Goal: Use online tool/utility: Utilize a website feature to perform a specific function

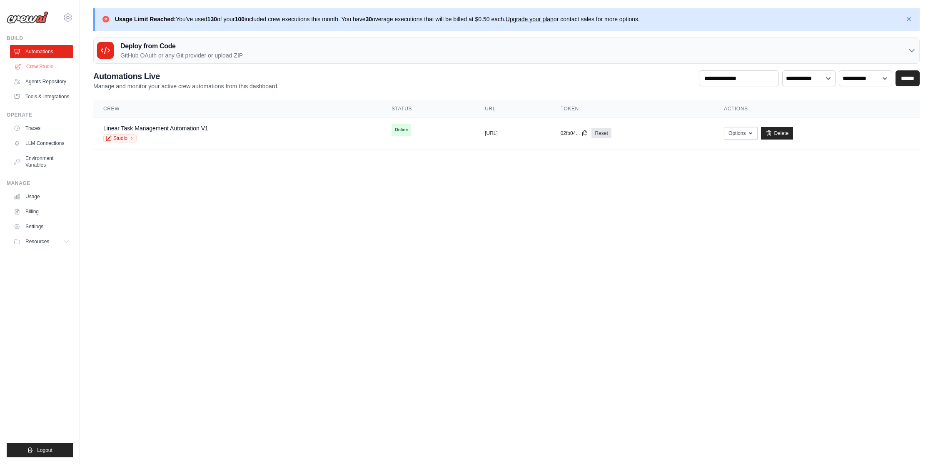
click at [46, 71] on link "Crew Studio" at bounding box center [42, 66] width 63 height 13
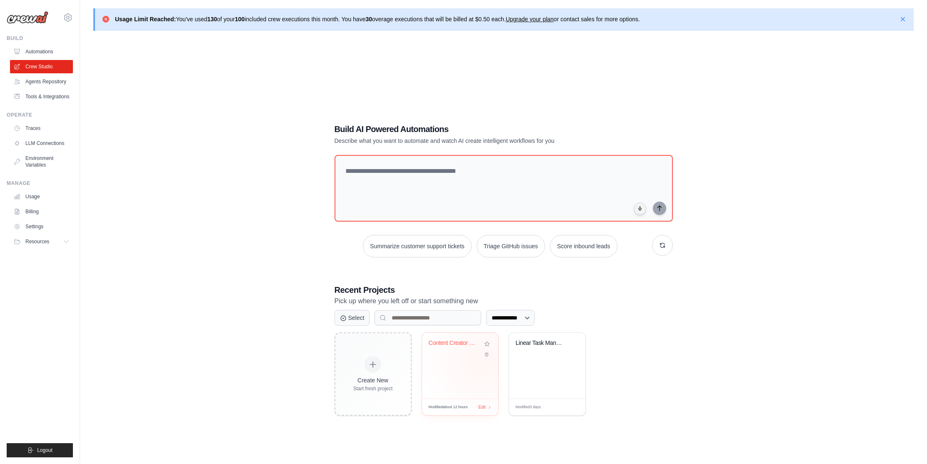
click at [481, 361] on div "Content Creator & Google Drive Uplo..." at bounding box center [460, 366] width 76 height 66
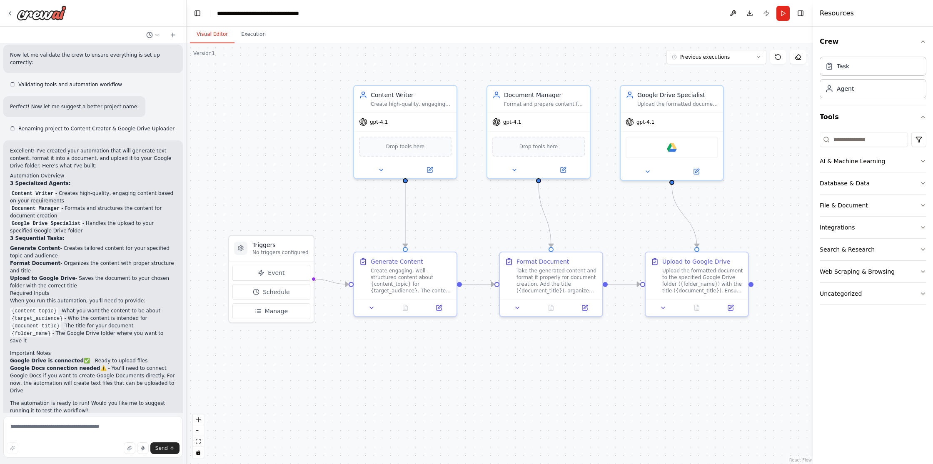
scroll to position [704, 0]
click at [861, 379] on div "Crew Task Agent Tools AI & Machine Learning Database & Data File & Document Int…" at bounding box center [873, 245] width 120 height 437
click at [789, 145] on div ".deletable-edge-delete-btn { width: 20px; height: 20px; border: 0px solid #ffff…" at bounding box center [500, 253] width 627 height 421
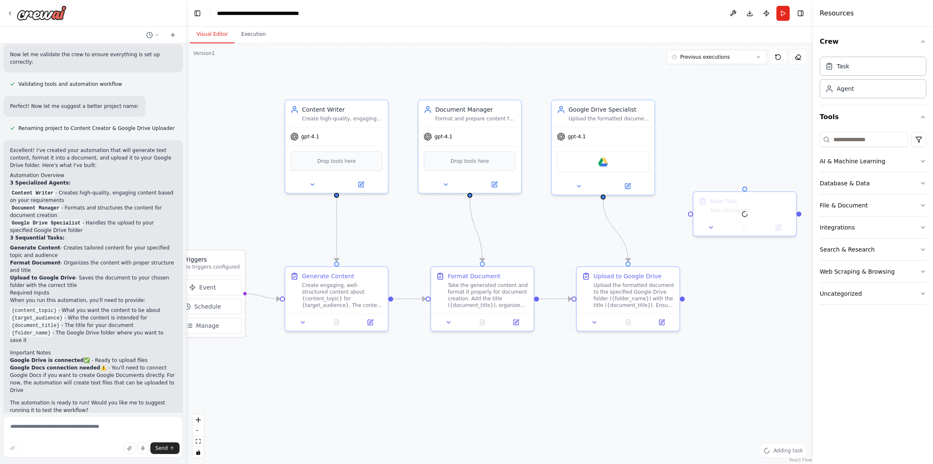
drag, startPoint x: 780, startPoint y: 125, endPoint x: 674, endPoint y: 145, distance: 108.0
click at [674, 144] on div ".deletable-edge-delete-btn { width: 20px; height: 20px; border: 0px solid #ffff…" at bounding box center [500, 253] width 627 height 421
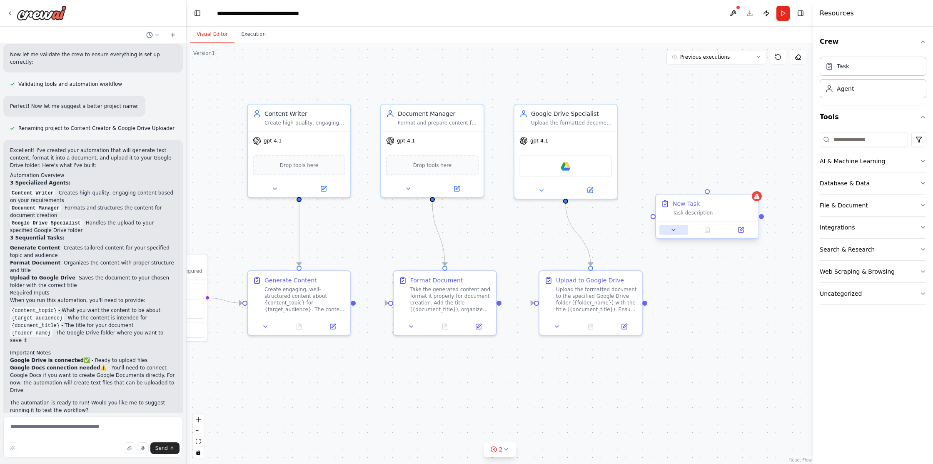
click at [667, 230] on button at bounding box center [674, 230] width 29 height 10
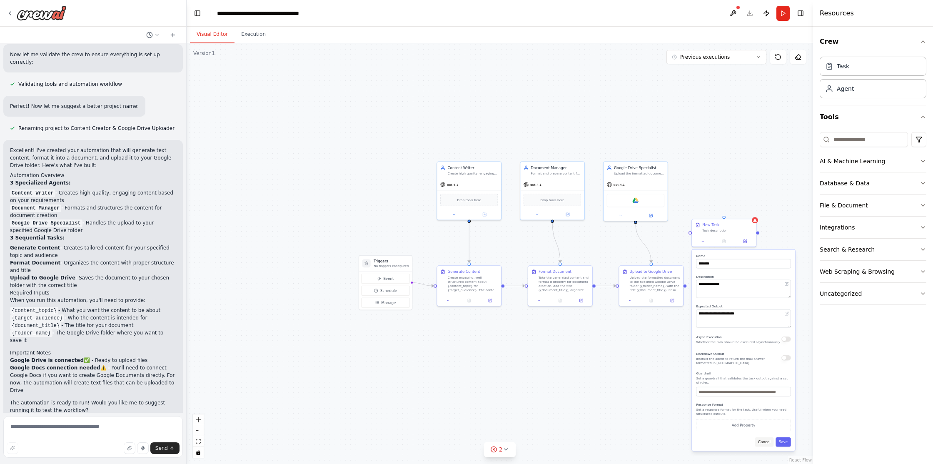
click at [765, 442] on button "Cancel" at bounding box center [764, 441] width 19 height 9
click at [738, 227] on div "New Task Task description" at bounding box center [727, 226] width 50 height 10
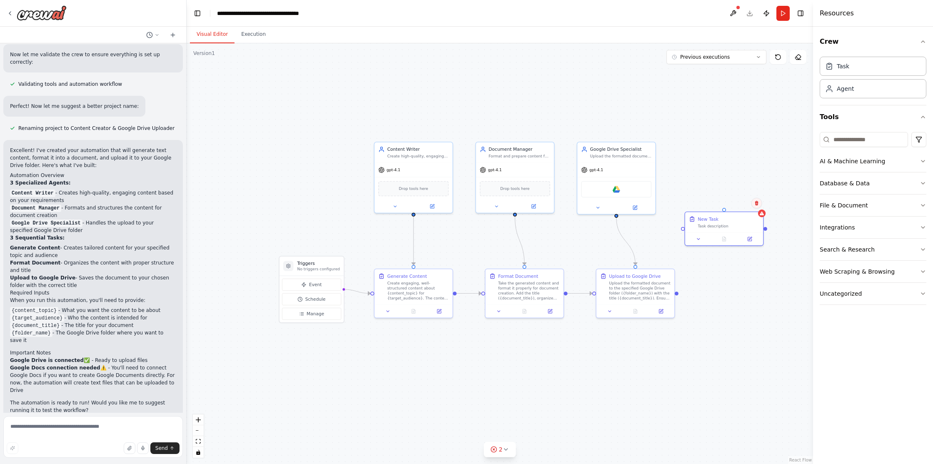
click at [754, 201] on button at bounding box center [757, 203] width 11 height 11
click at [733, 205] on button "Confirm" at bounding box center [733, 203] width 30 height 10
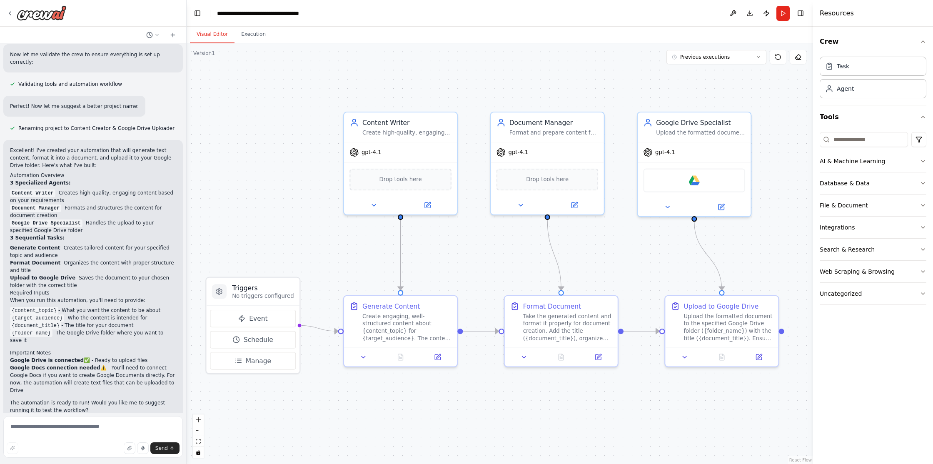
drag, startPoint x: 761, startPoint y: 298, endPoint x: 767, endPoint y: 260, distance: 38.4
click at [767, 260] on div ".deletable-edge-delete-btn { width: 20px; height: 20px; border: 0px solid #ffff…" at bounding box center [500, 253] width 627 height 421
drag, startPoint x: 565, startPoint y: 164, endPoint x: 581, endPoint y: 164, distance: 16.3
click at [581, 164] on div "Drop tools here" at bounding box center [566, 176] width 113 height 33
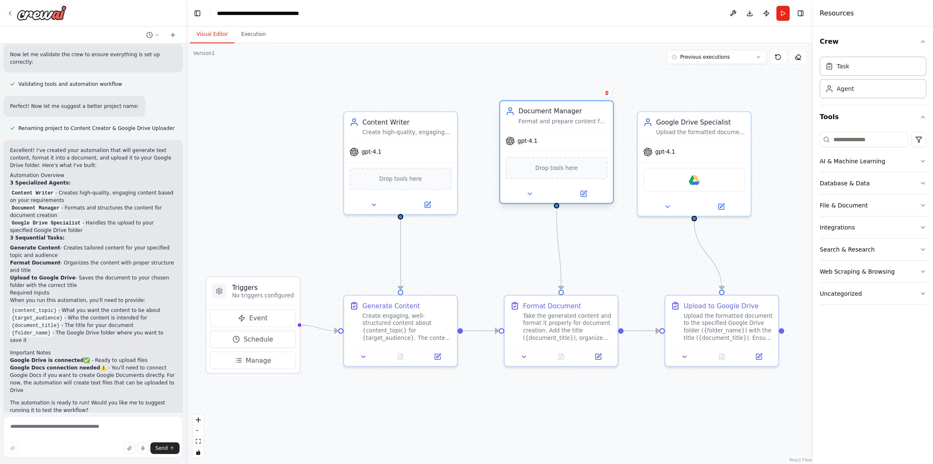
drag, startPoint x: 576, startPoint y: 161, endPoint x: 572, endPoint y: 152, distance: 10.1
click at [572, 152] on div "Drop tools here" at bounding box center [556, 167] width 113 height 33
click at [550, 313] on div "Take the generated content and format it properly for document creation. Add th…" at bounding box center [572, 325] width 89 height 30
drag, startPoint x: 555, startPoint y: 161, endPoint x: 560, endPoint y: 161, distance: 4.6
click at [560, 161] on div "Drop tools here" at bounding box center [566, 168] width 102 height 22
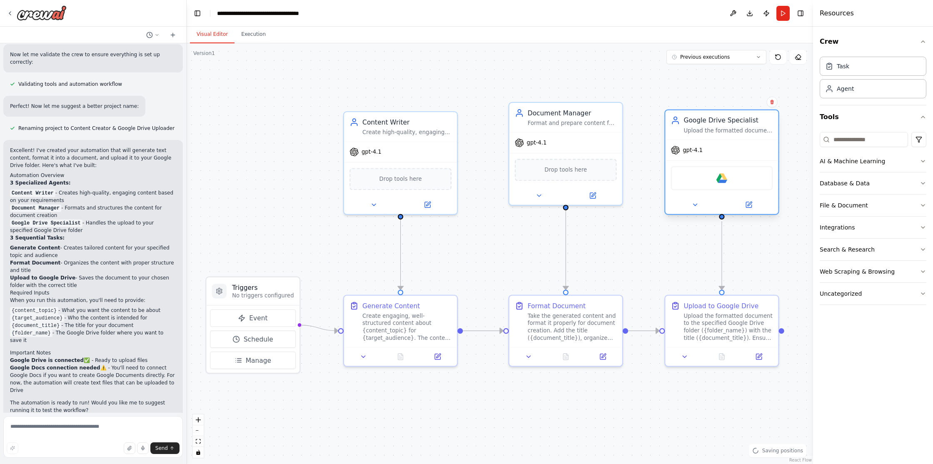
drag, startPoint x: 687, startPoint y: 161, endPoint x: 712, endPoint y: 159, distance: 24.3
click at [712, 159] on div "gpt-4.1 Google drive" at bounding box center [721, 177] width 113 height 75
click at [665, 78] on div ".deletable-edge-delete-btn { width: 20px; height: 20px; border: 0px solid #ffff…" at bounding box center [500, 253] width 627 height 421
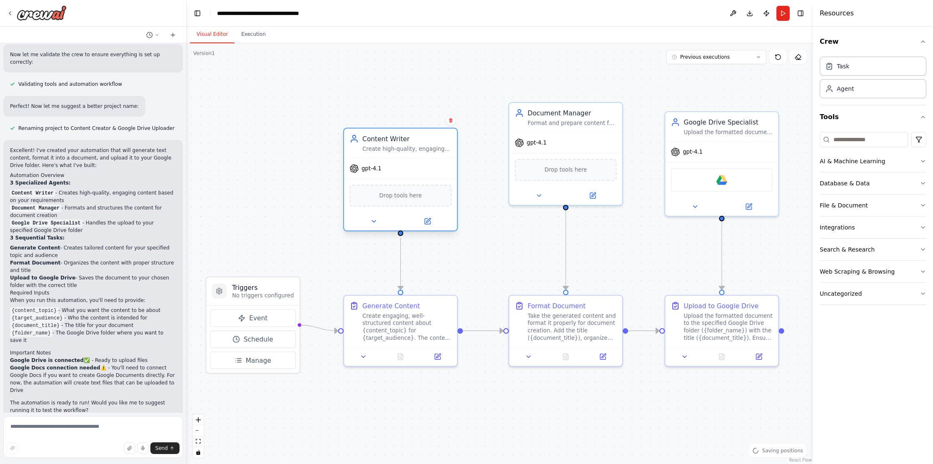
drag, startPoint x: 412, startPoint y: 156, endPoint x: 413, endPoint y: 171, distance: 15.0
click at [413, 171] on div "gpt-4.1" at bounding box center [400, 168] width 113 height 20
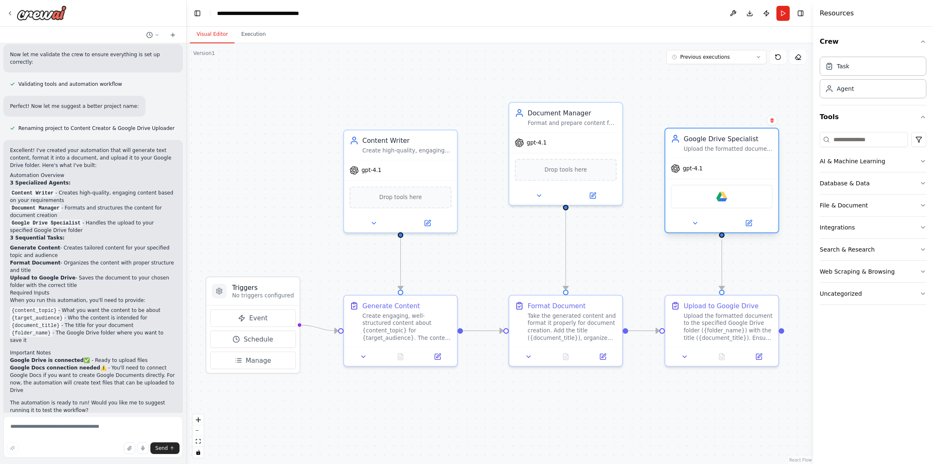
drag, startPoint x: 708, startPoint y: 145, endPoint x: 708, endPoint y: 165, distance: 19.6
click at [708, 165] on div "gpt-4.1" at bounding box center [721, 168] width 113 height 20
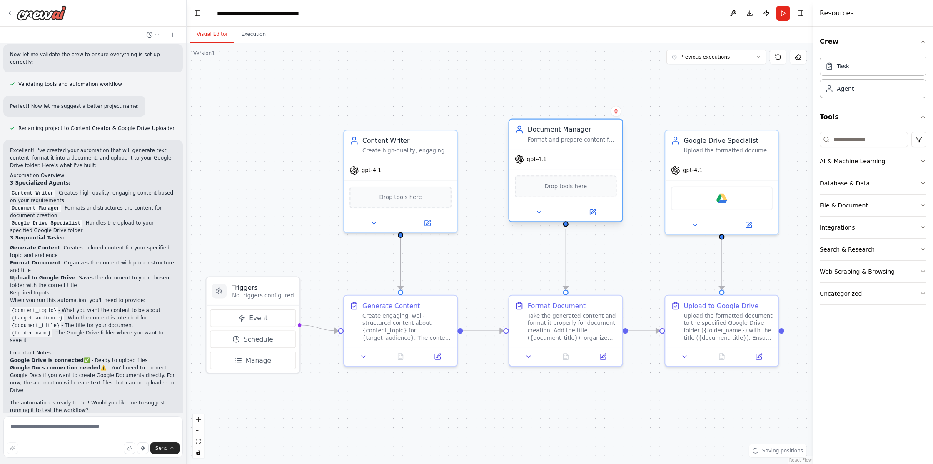
drag, startPoint x: 596, startPoint y: 138, endPoint x: 597, endPoint y: 152, distance: 13.8
click at [597, 152] on div "gpt-4.1" at bounding box center [566, 159] width 113 height 20
click at [695, 78] on div ".deletable-edge-delete-btn { width: 20px; height: 20px; border: 0px solid #ffff…" at bounding box center [500, 253] width 627 height 421
drag, startPoint x: 244, startPoint y: 320, endPoint x: 239, endPoint y: 322, distance: 5.3
click at [239, 322] on button "Event" at bounding box center [244, 318] width 86 height 17
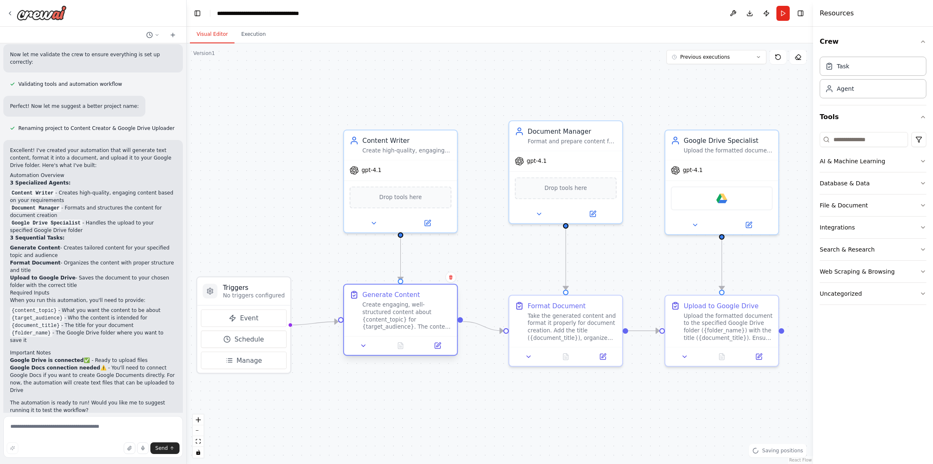
drag, startPoint x: 386, startPoint y: 317, endPoint x: 387, endPoint y: 307, distance: 10.5
click at [387, 307] on div "Create engaging, well-structured content about {content_topic} for {target_audi…" at bounding box center [406, 316] width 89 height 30
click at [252, 312] on button "Event" at bounding box center [244, 318] width 86 height 17
click at [497, 262] on div ".deletable-edge-delete-btn { width: 20px; height: 20px; border: 0px solid #ffff…" at bounding box center [500, 253] width 627 height 421
drag, startPoint x: 427, startPoint y: 311, endPoint x: 426, endPoint y: 317, distance: 6.7
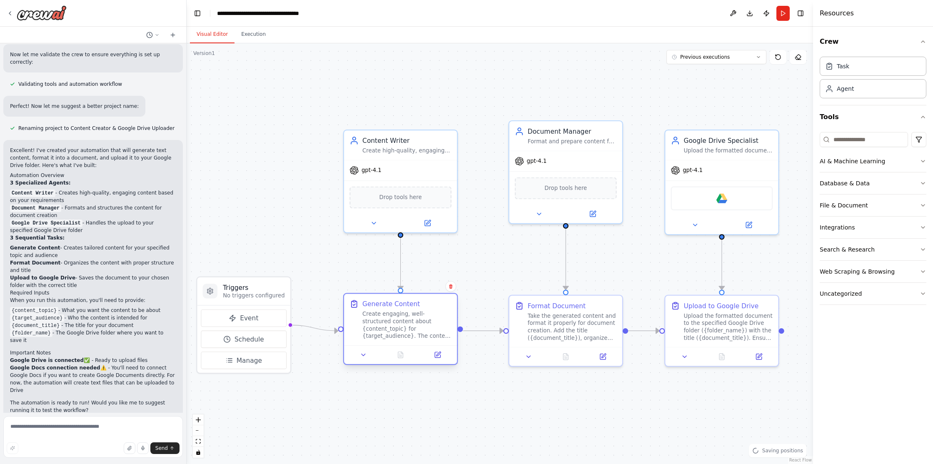
click at [426, 317] on div "Create engaging, well-structured content about {content_topic} for {target_audi…" at bounding box center [406, 325] width 89 height 30
drag, startPoint x: 267, startPoint y: 292, endPoint x: 271, endPoint y: 315, distance: 24.0
click at [271, 315] on h3 "Triggers" at bounding box center [254, 314] width 62 height 9
drag, startPoint x: 259, startPoint y: 323, endPoint x: 257, endPoint y: 271, distance: 52.1
click at [257, 271] on p "No triggers configured" at bounding box center [254, 268] width 62 height 7
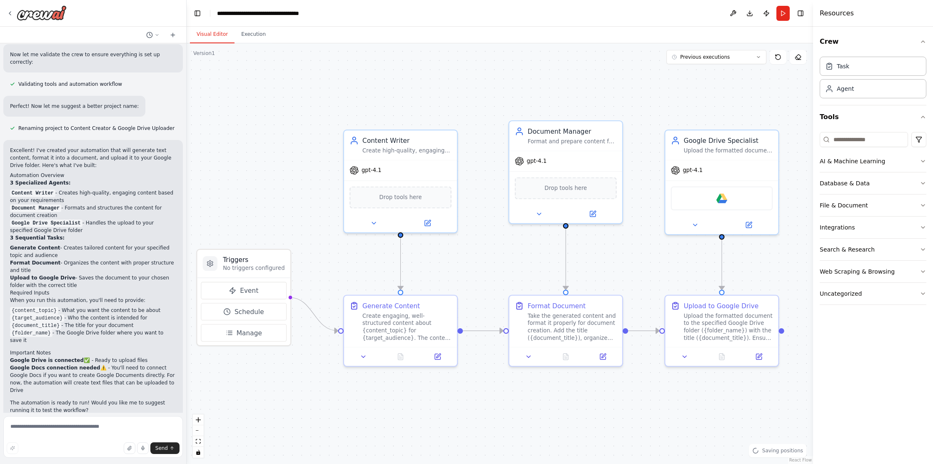
click at [345, 257] on div ".deletable-edge-delete-btn { width: 20px; height: 20px; border: 0px solid #ffff…" at bounding box center [500, 253] width 627 height 421
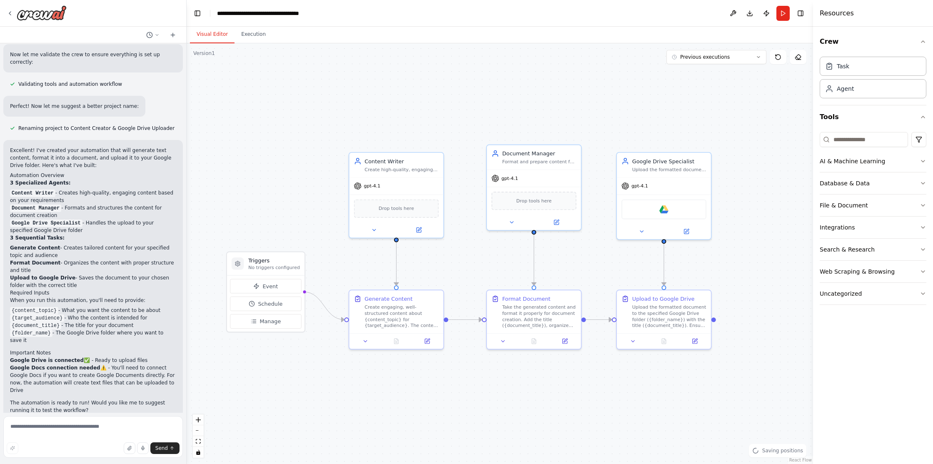
click at [339, 99] on div ".deletable-edge-delete-btn { width: 20px; height: 20px; border: 0px solid #ffff…" at bounding box center [500, 253] width 627 height 421
